Goal: Browse casually

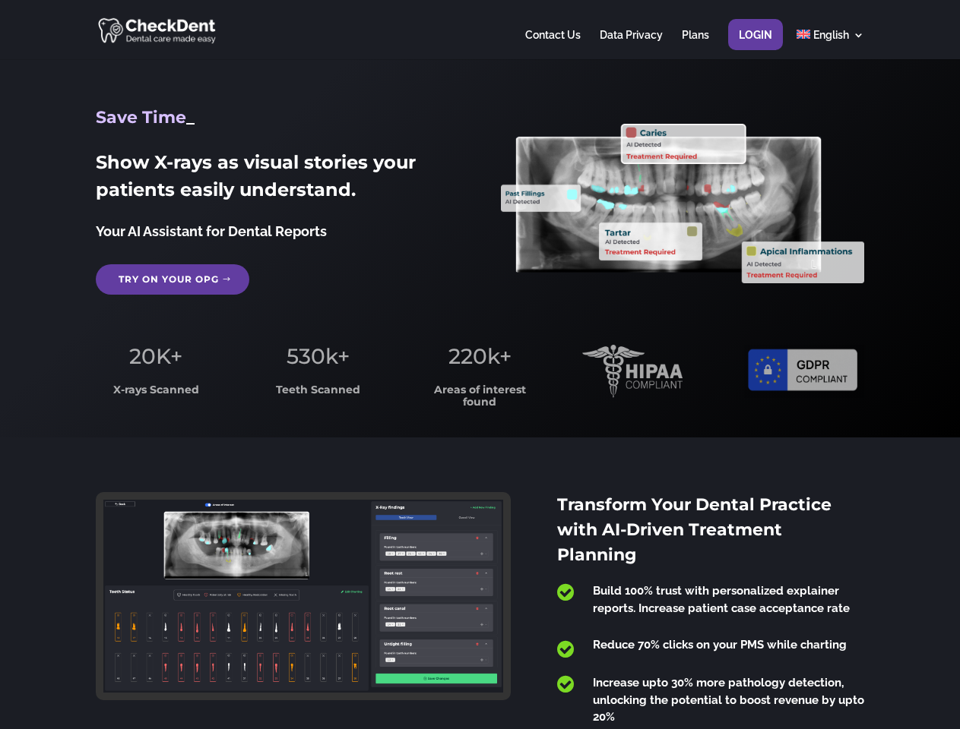
click at [479, 365] on span "220k+" at bounding box center [479, 356] width 63 height 26
click at [479, 30] on div at bounding box center [479, 29] width 767 height 59
click at [479, 365] on span "220k+" at bounding box center [479, 356] width 63 height 26
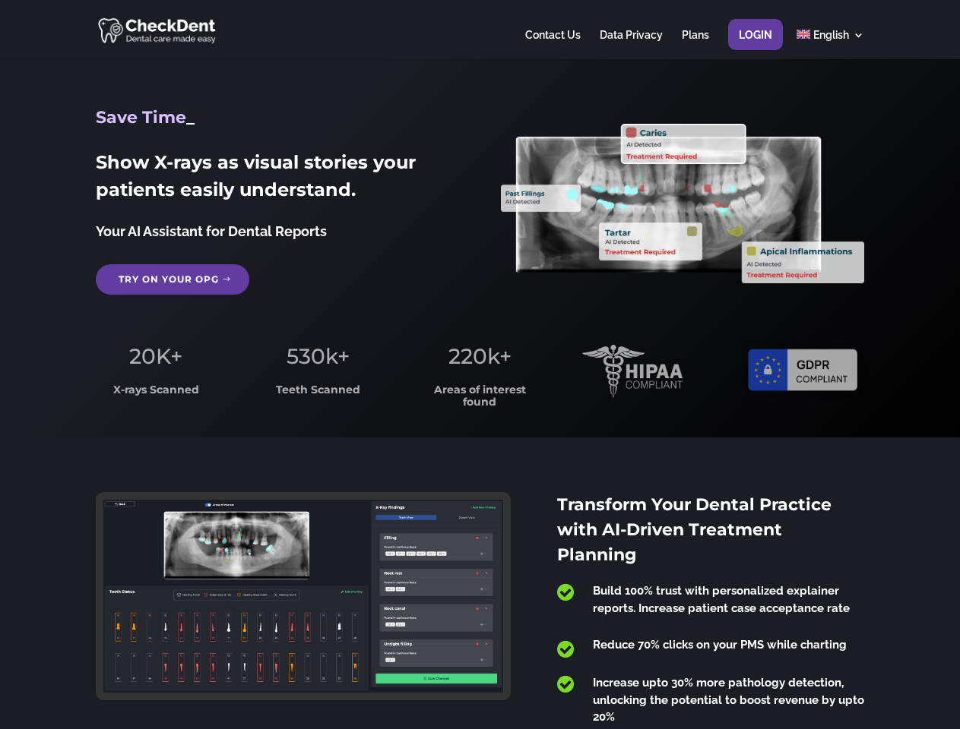
click at [479, 30] on div at bounding box center [479, 29] width 767 height 59
